Goal: Transaction & Acquisition: Purchase product/service

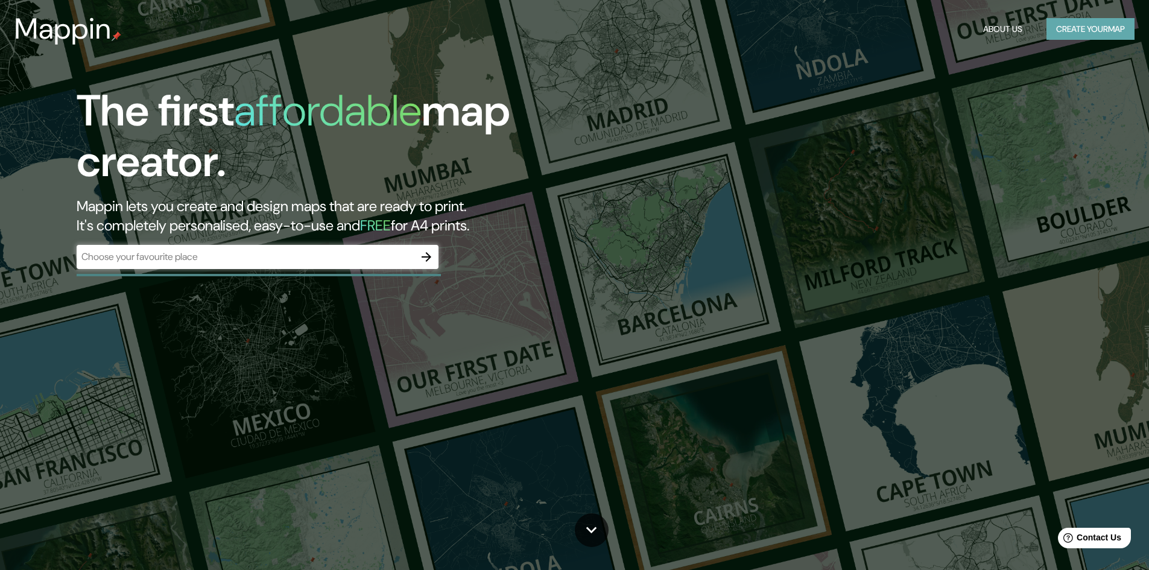
click at [1064, 24] on button "Create your map" at bounding box center [1090, 29] width 88 height 22
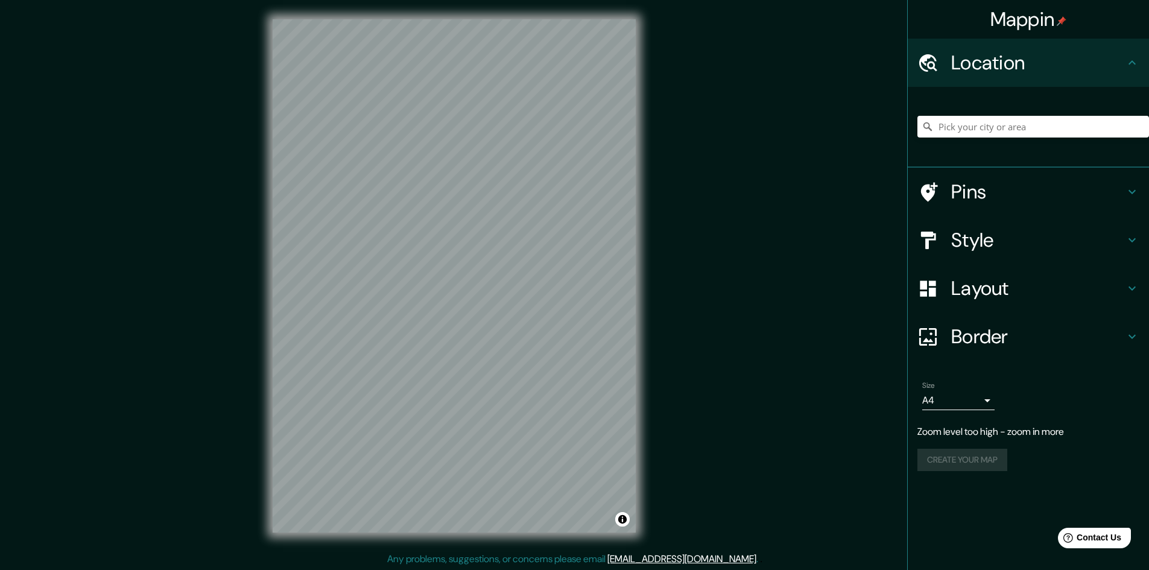
click at [999, 197] on h4 "Pins" at bounding box center [1038, 192] width 174 height 24
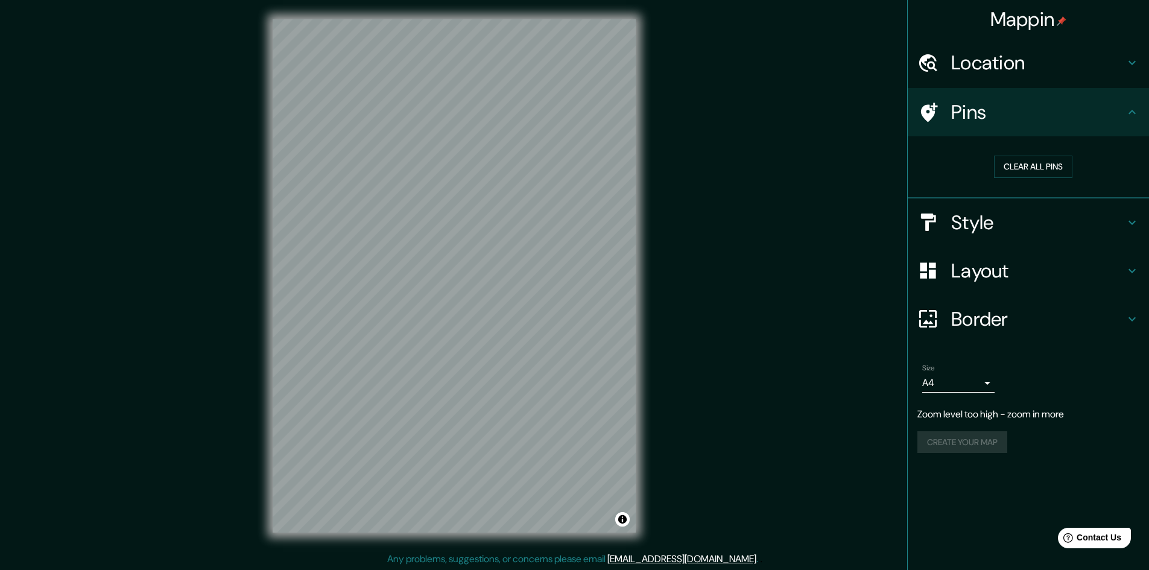
click at [1013, 112] on h4 "Pins" at bounding box center [1038, 112] width 174 height 24
click at [1067, 74] on h4 "Location" at bounding box center [1038, 63] width 174 height 24
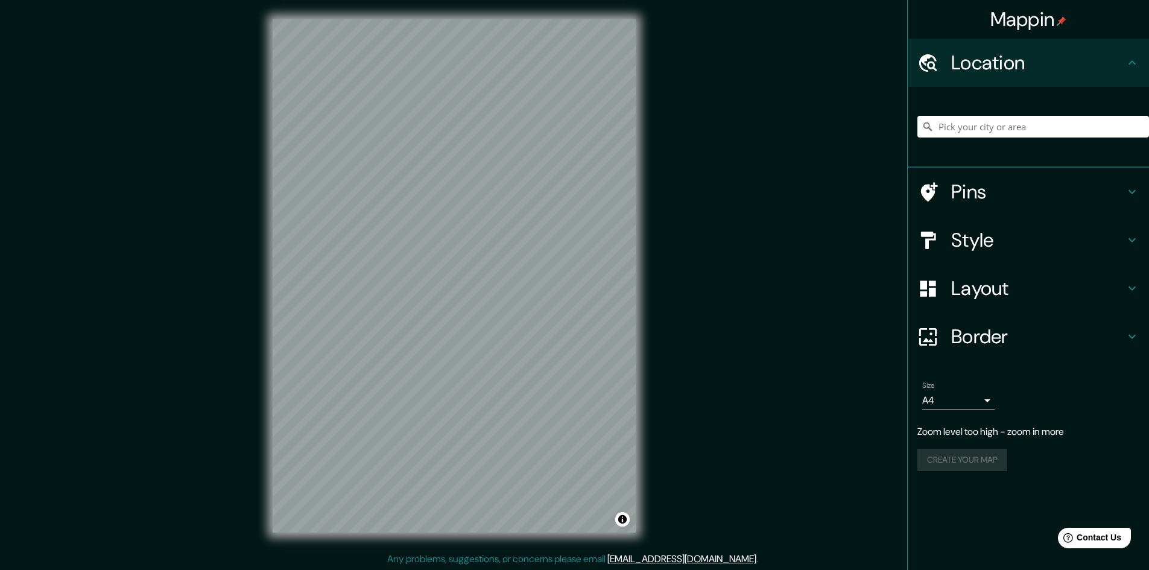
click at [1035, 115] on div at bounding box center [1033, 126] width 232 height 60
click at [1042, 127] on input "Pick your city or area" at bounding box center [1033, 127] width 232 height 22
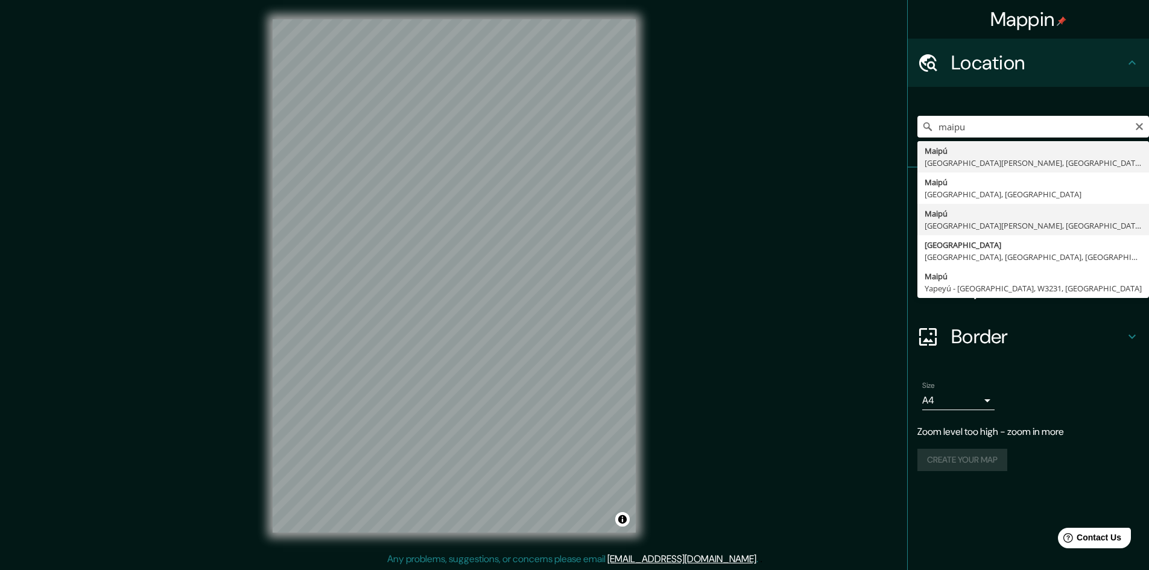
type input "[GEOGRAPHIC_DATA], [GEOGRAPHIC_DATA][PERSON_NAME], [GEOGRAPHIC_DATA]"
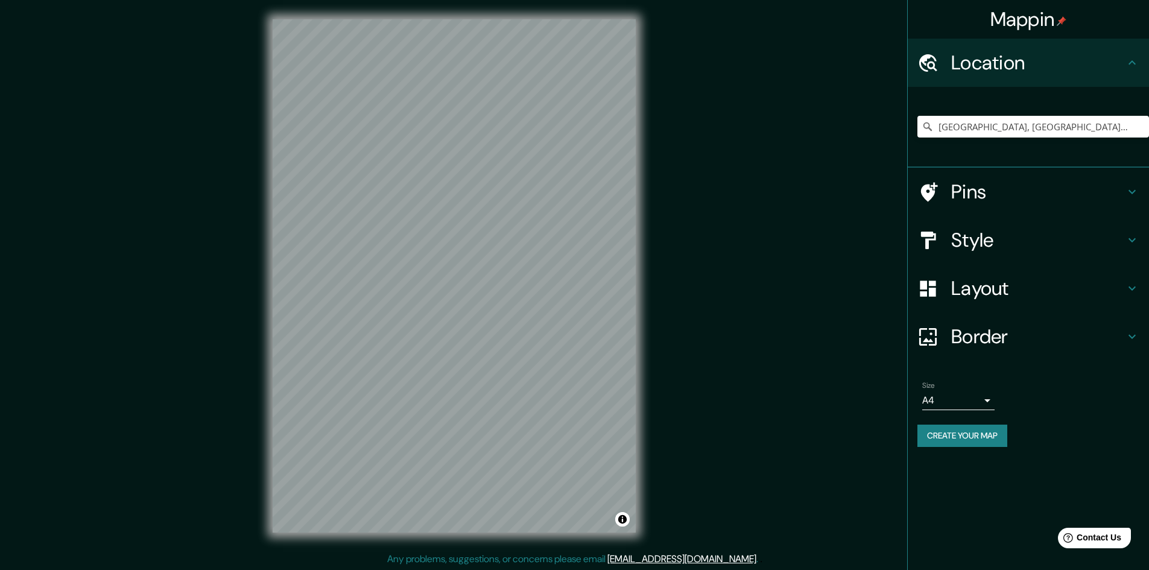
click at [1005, 292] on h4 "Layout" at bounding box center [1038, 288] width 174 height 24
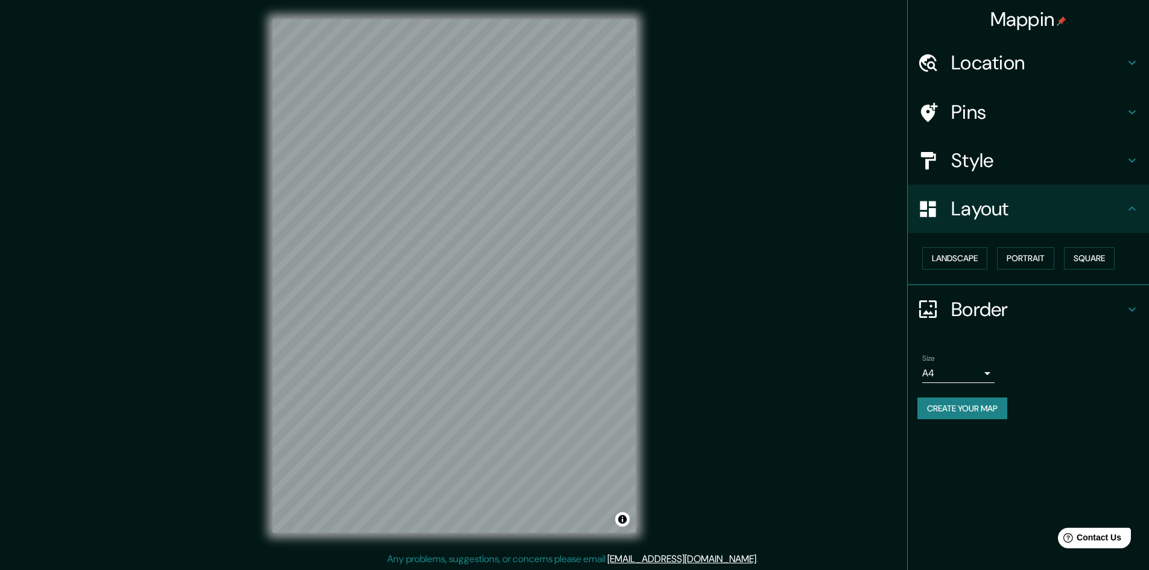
click at [1012, 207] on h4 "Layout" at bounding box center [1038, 209] width 174 height 24
click at [1104, 264] on button "Square" at bounding box center [1089, 258] width 51 height 22
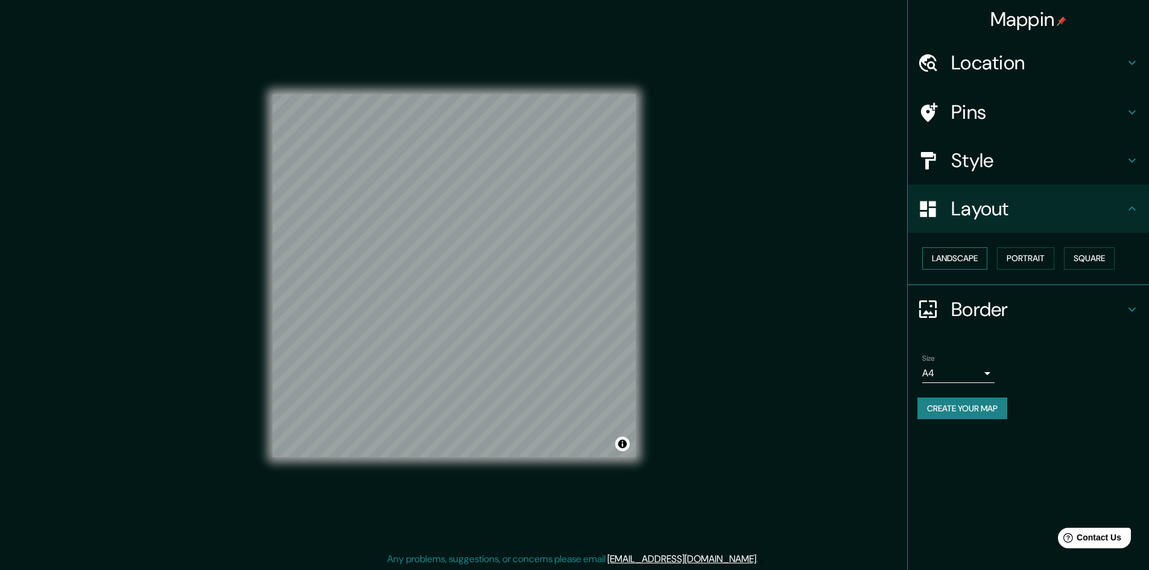
click at [942, 253] on button "Landscape" at bounding box center [954, 258] width 65 height 22
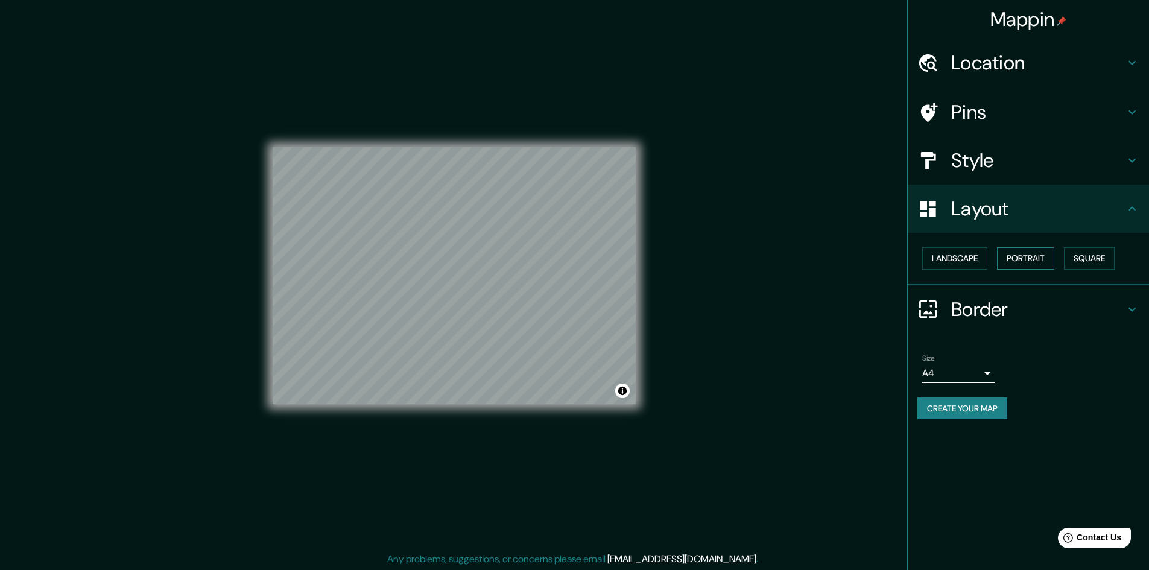
click at [1049, 254] on button "Portrait" at bounding box center [1025, 258] width 57 height 22
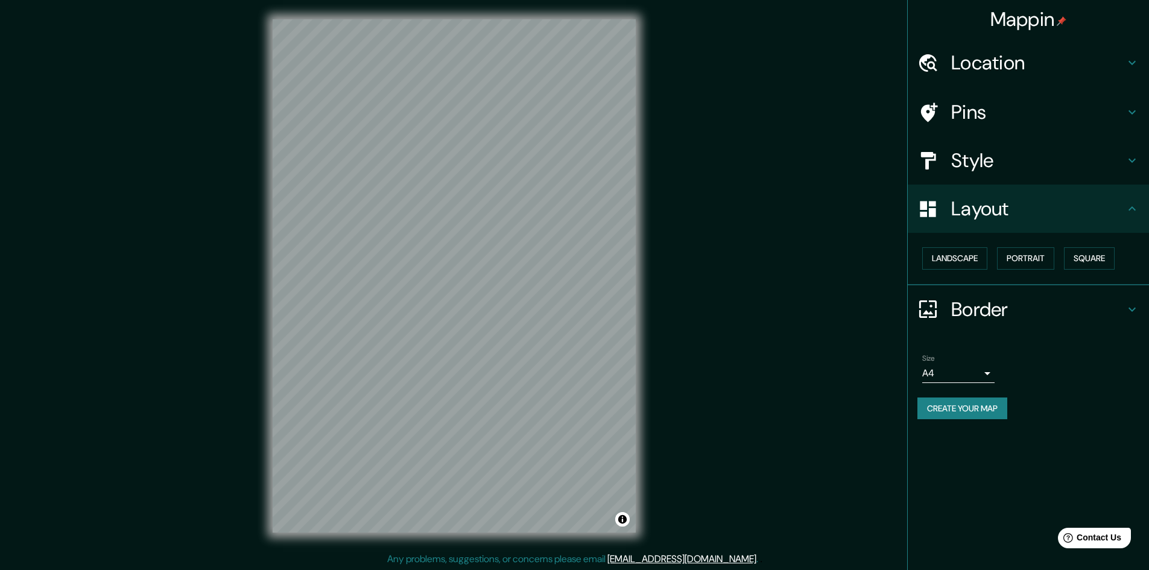
click at [1060, 305] on h4 "Border" at bounding box center [1038, 309] width 174 height 24
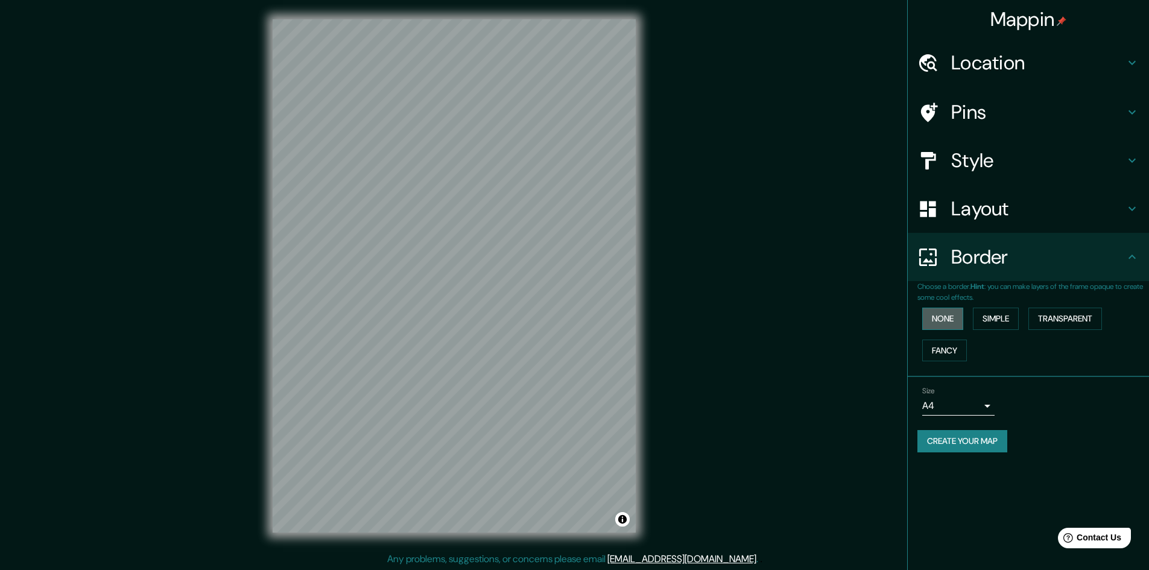
click at [946, 316] on button "None" at bounding box center [942, 319] width 41 height 22
click at [946, 357] on button "Fancy" at bounding box center [944, 351] width 45 height 22
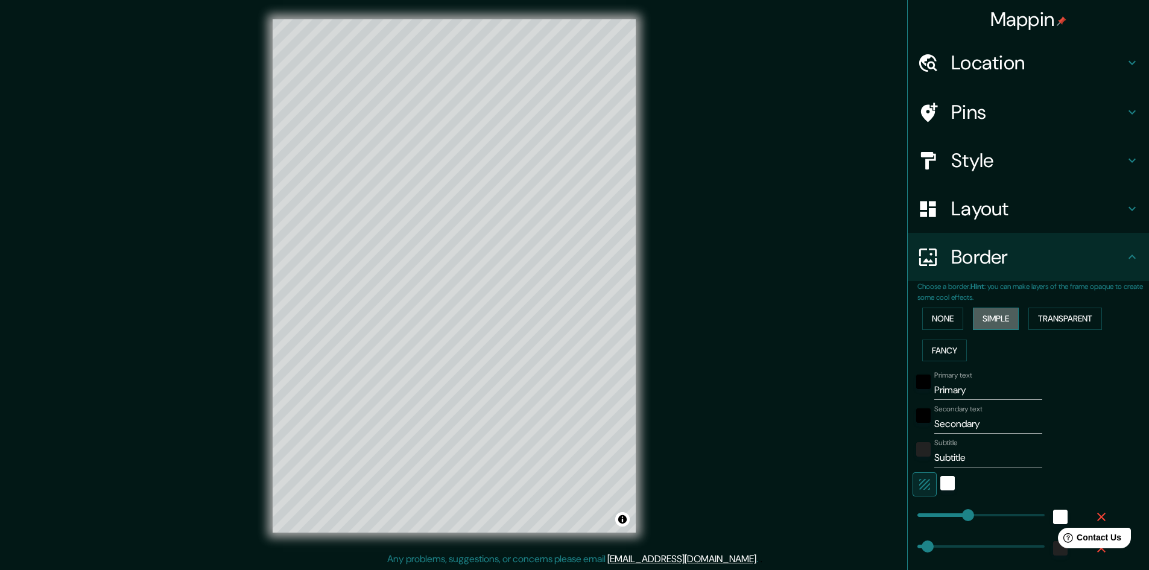
click at [991, 320] on button "Simple" at bounding box center [996, 319] width 46 height 22
click at [1042, 323] on button "Transparent" at bounding box center [1065, 319] width 74 height 22
click at [937, 318] on button "None" at bounding box center [942, 319] width 41 height 22
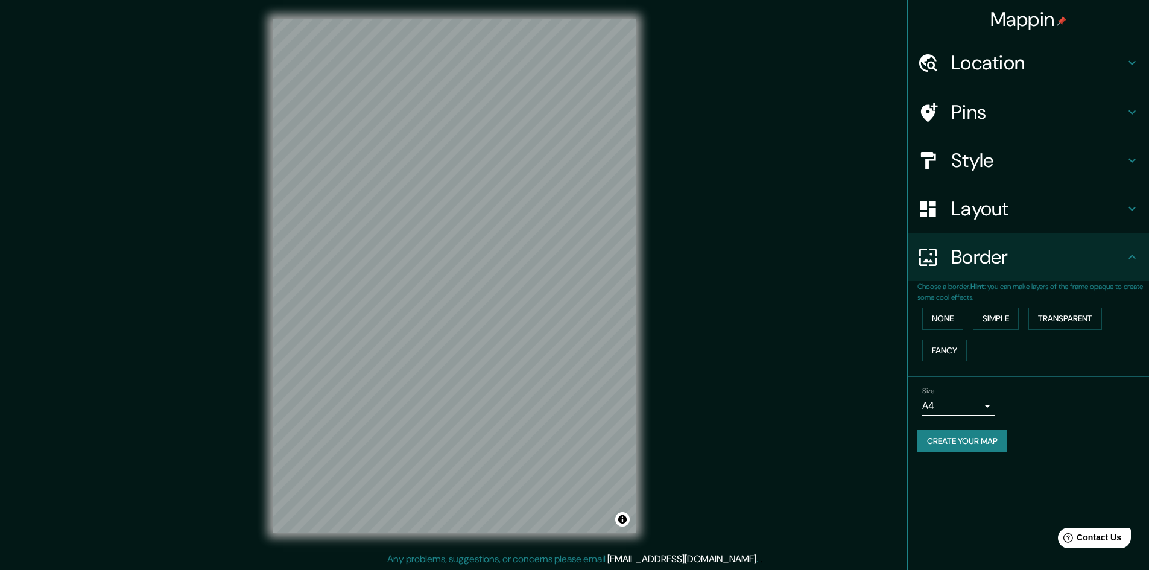
click at [983, 405] on body "Mappin Location [GEOGRAPHIC_DATA], [GEOGRAPHIC_DATA][PERSON_NAME], [GEOGRAPHIC_…" at bounding box center [574, 285] width 1149 height 570
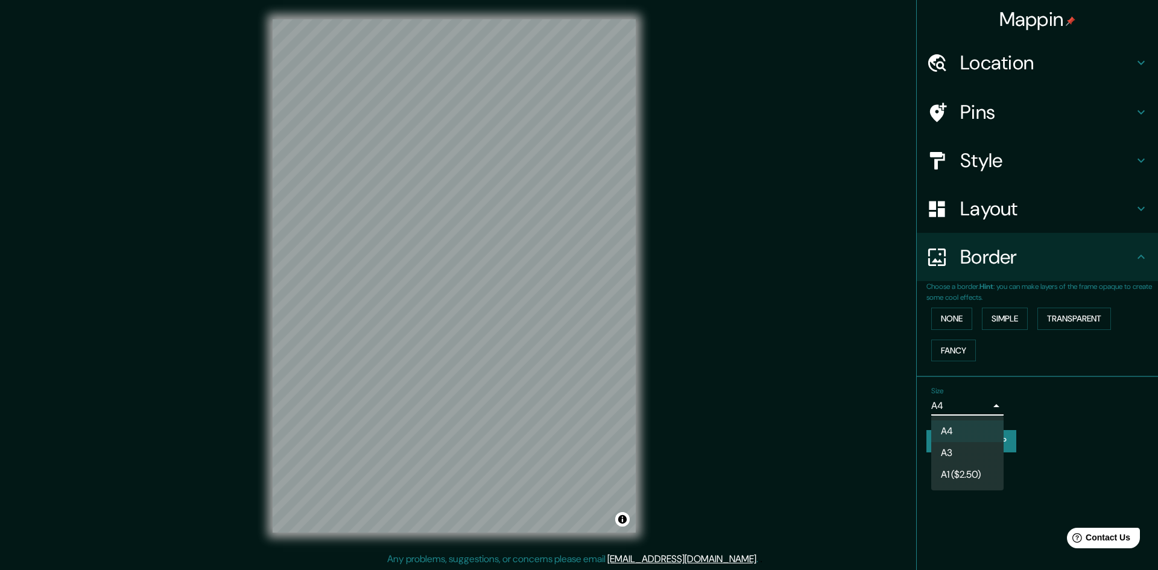
click at [978, 449] on li "A3" at bounding box center [967, 453] width 72 height 22
type input "a4"
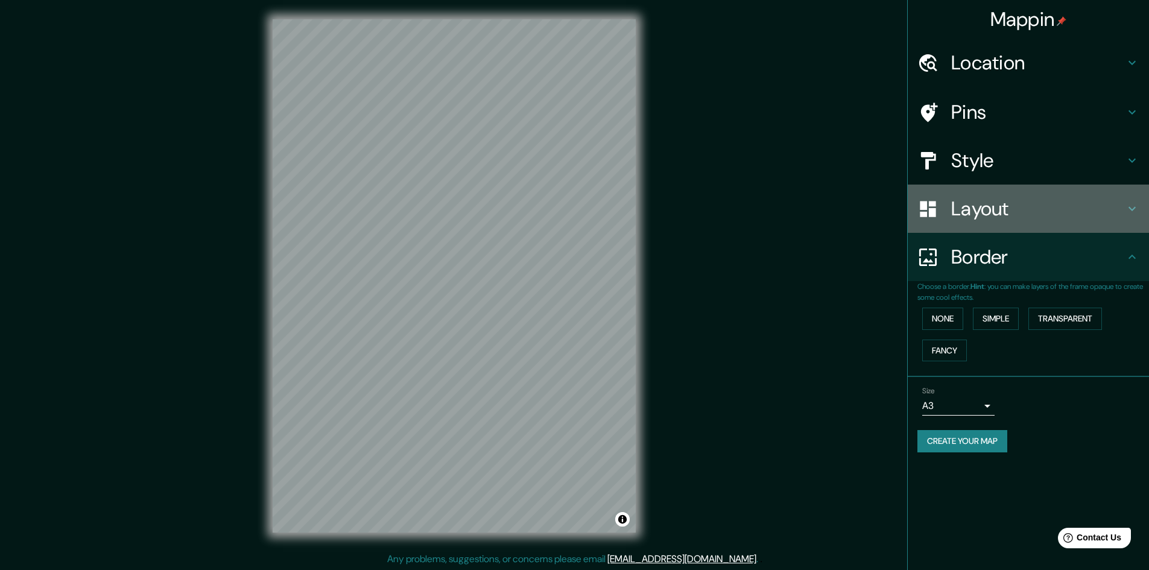
click at [1060, 198] on h4 "Layout" at bounding box center [1038, 209] width 174 height 24
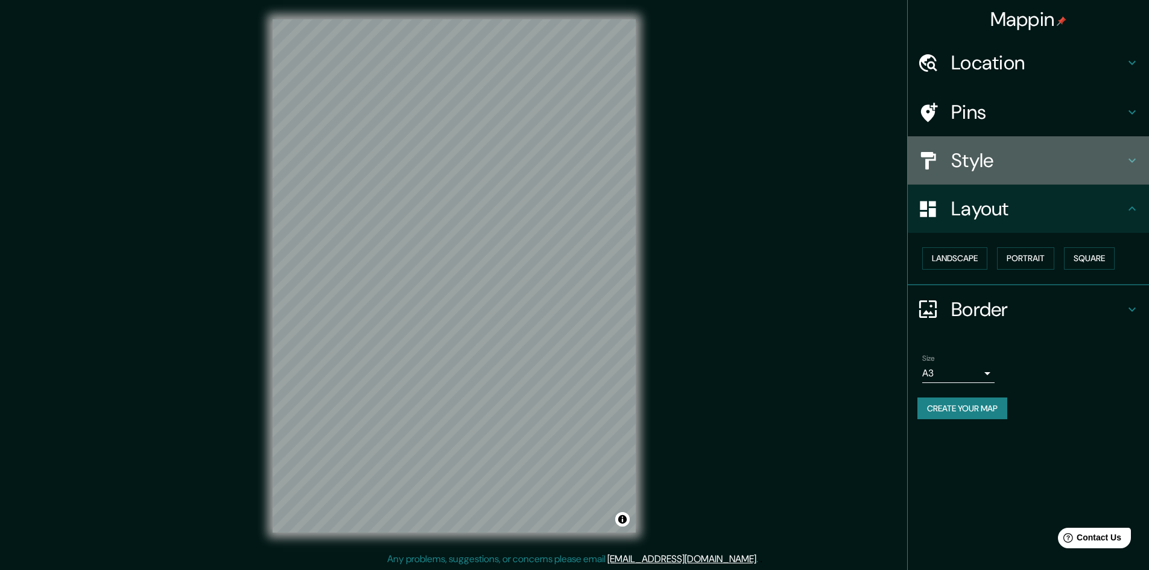
click at [1047, 153] on h4 "Style" at bounding box center [1038, 160] width 174 height 24
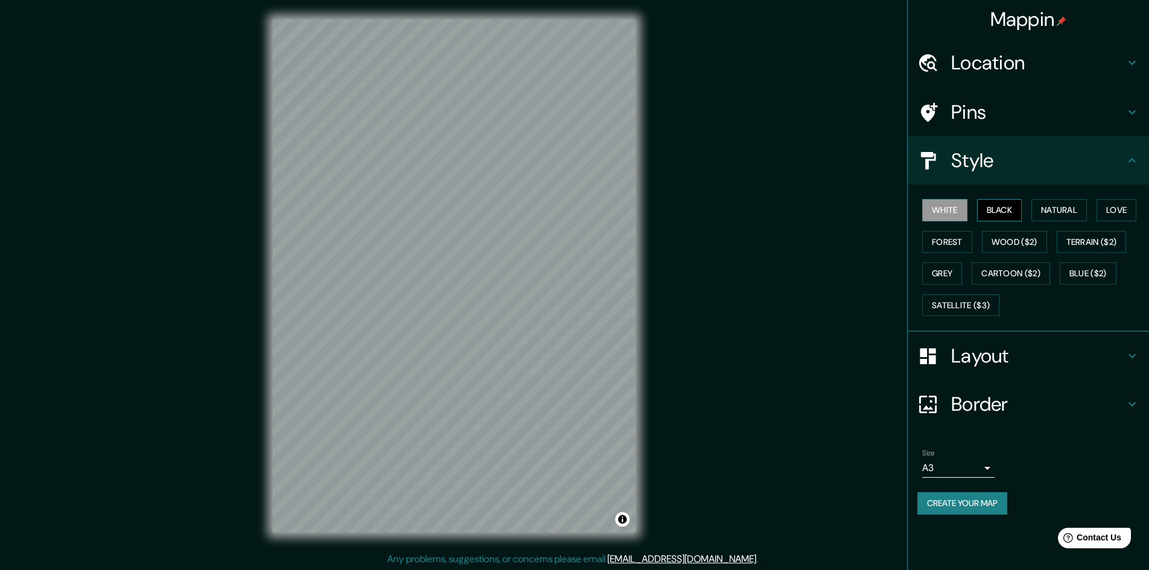
click at [1005, 210] on button "Black" at bounding box center [999, 210] width 45 height 22
click at [1064, 217] on button "Natural" at bounding box center [1058, 210] width 55 height 22
click at [971, 506] on button "Create your map" at bounding box center [962, 503] width 90 height 22
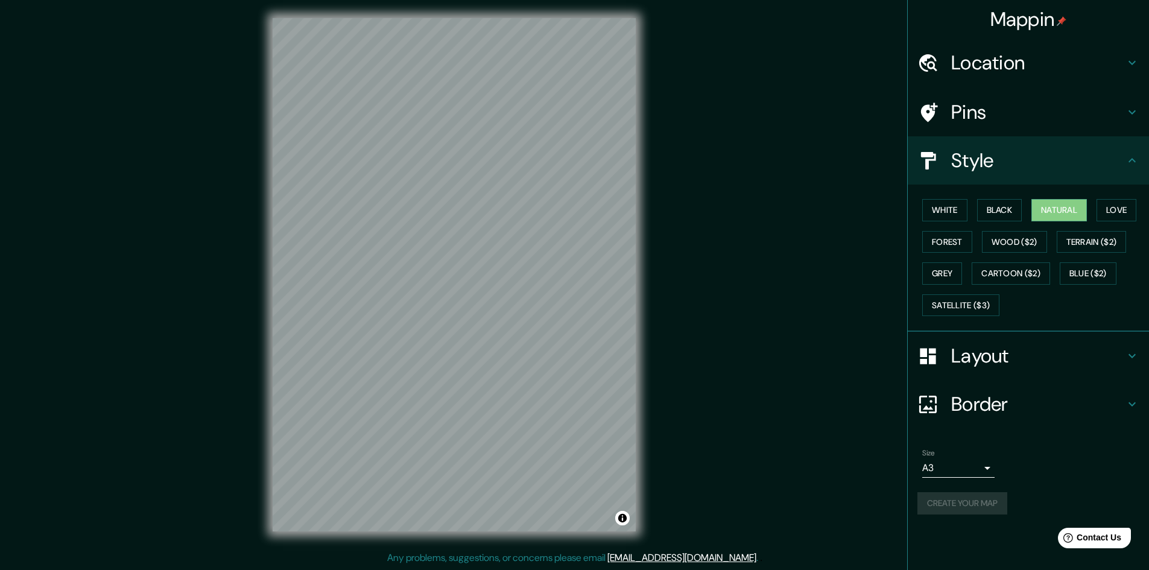
click at [1061, 479] on div "Size A3 a4" at bounding box center [1028, 463] width 222 height 39
click at [957, 502] on div "Create your map" at bounding box center [1028, 503] width 222 height 22
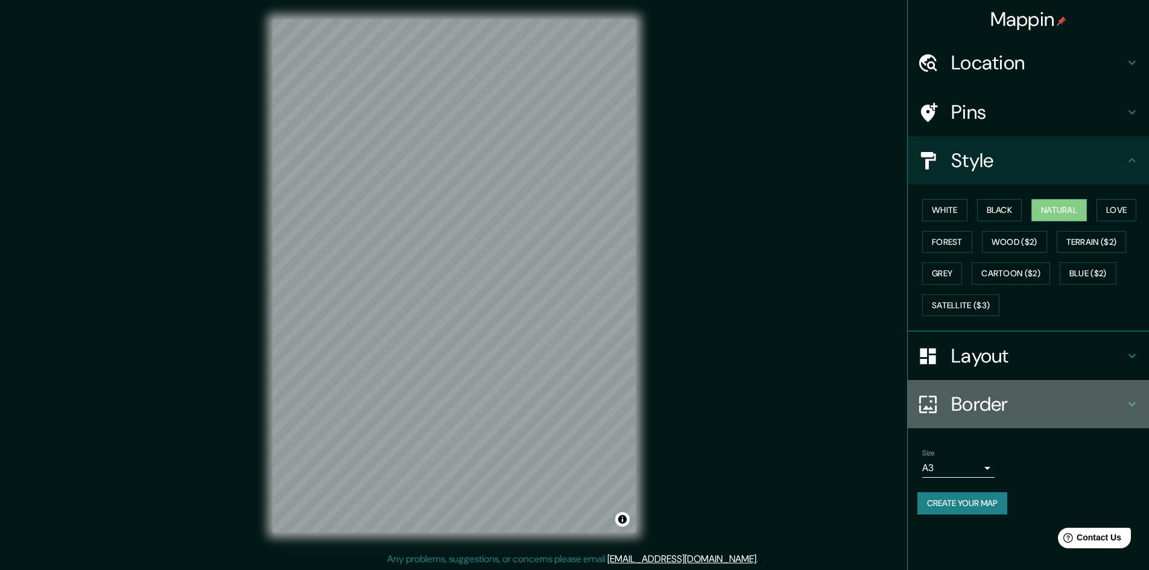
click at [1029, 401] on h4 "Border" at bounding box center [1038, 404] width 174 height 24
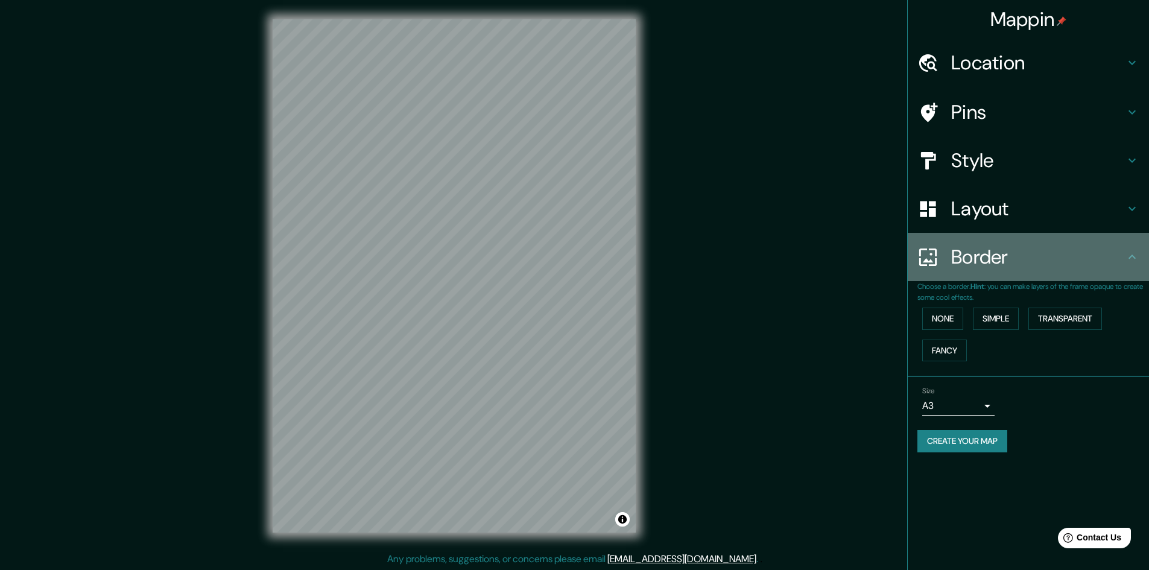
click at [963, 264] on h4 "Border" at bounding box center [1038, 257] width 174 height 24
click at [1136, 257] on icon at bounding box center [1132, 257] width 14 height 14
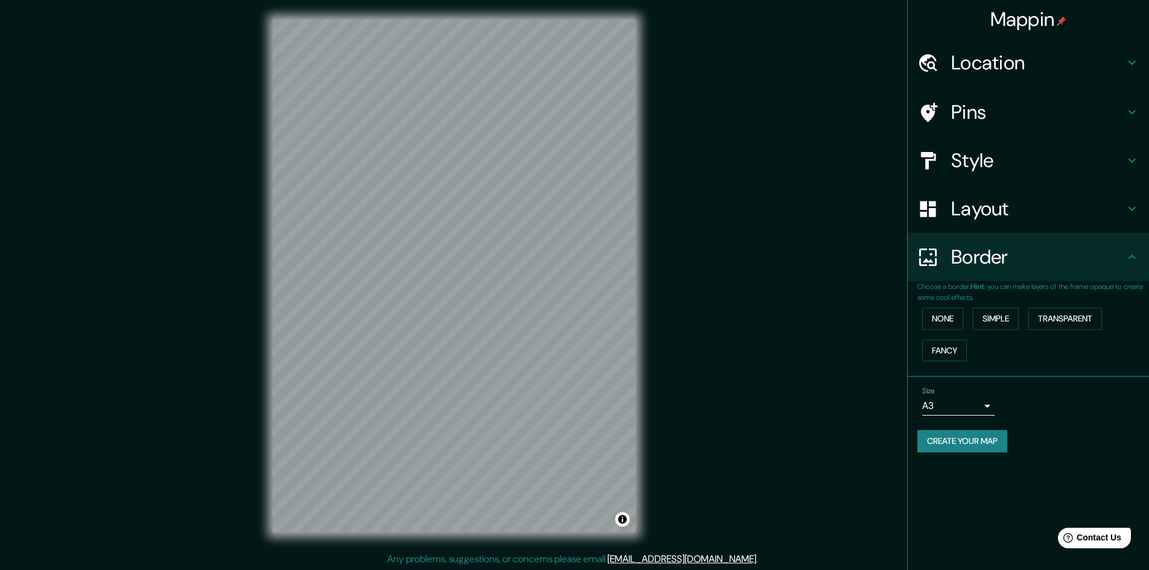
click at [978, 442] on button "Create your map" at bounding box center [962, 441] width 90 height 22
click at [1054, 454] on div "Size A3 a4 Create your map" at bounding box center [1028, 422] width 222 height 80
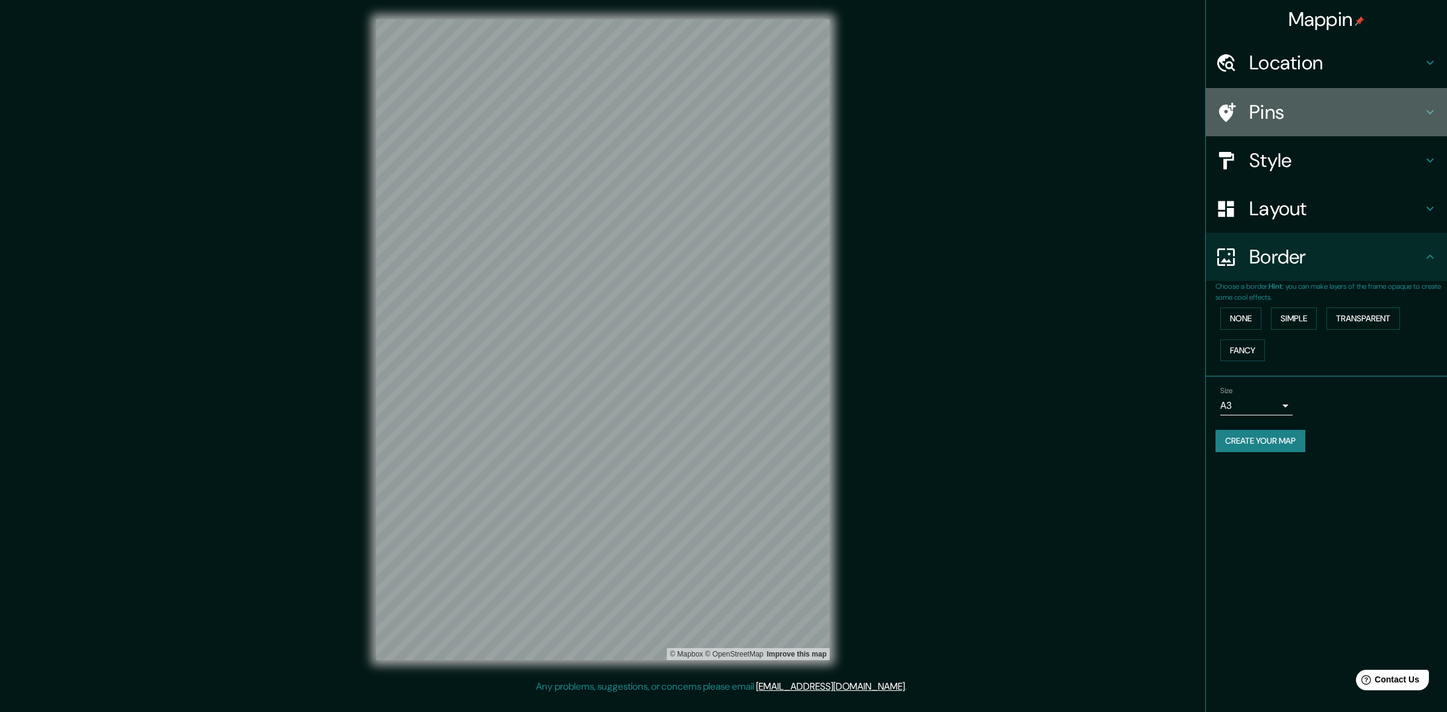
click at [1157, 112] on h4 "Pins" at bounding box center [1337, 112] width 174 height 24
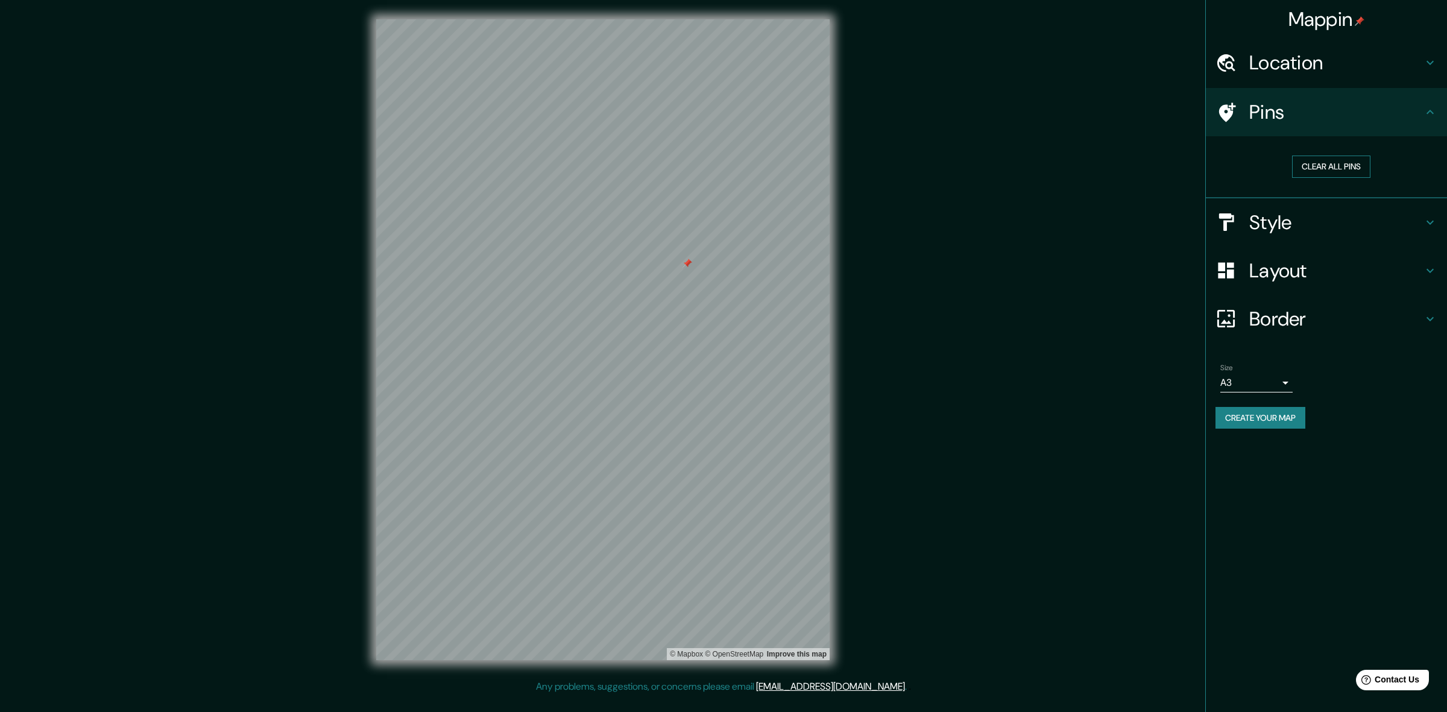
click at [1157, 166] on button "Clear all pins" at bounding box center [1331, 167] width 78 height 22
click at [1157, 116] on h4 "Pins" at bounding box center [1337, 112] width 174 height 24
click at [1157, 413] on button "Create your map" at bounding box center [1261, 418] width 90 height 22
